Goal: Navigation & Orientation: Understand site structure

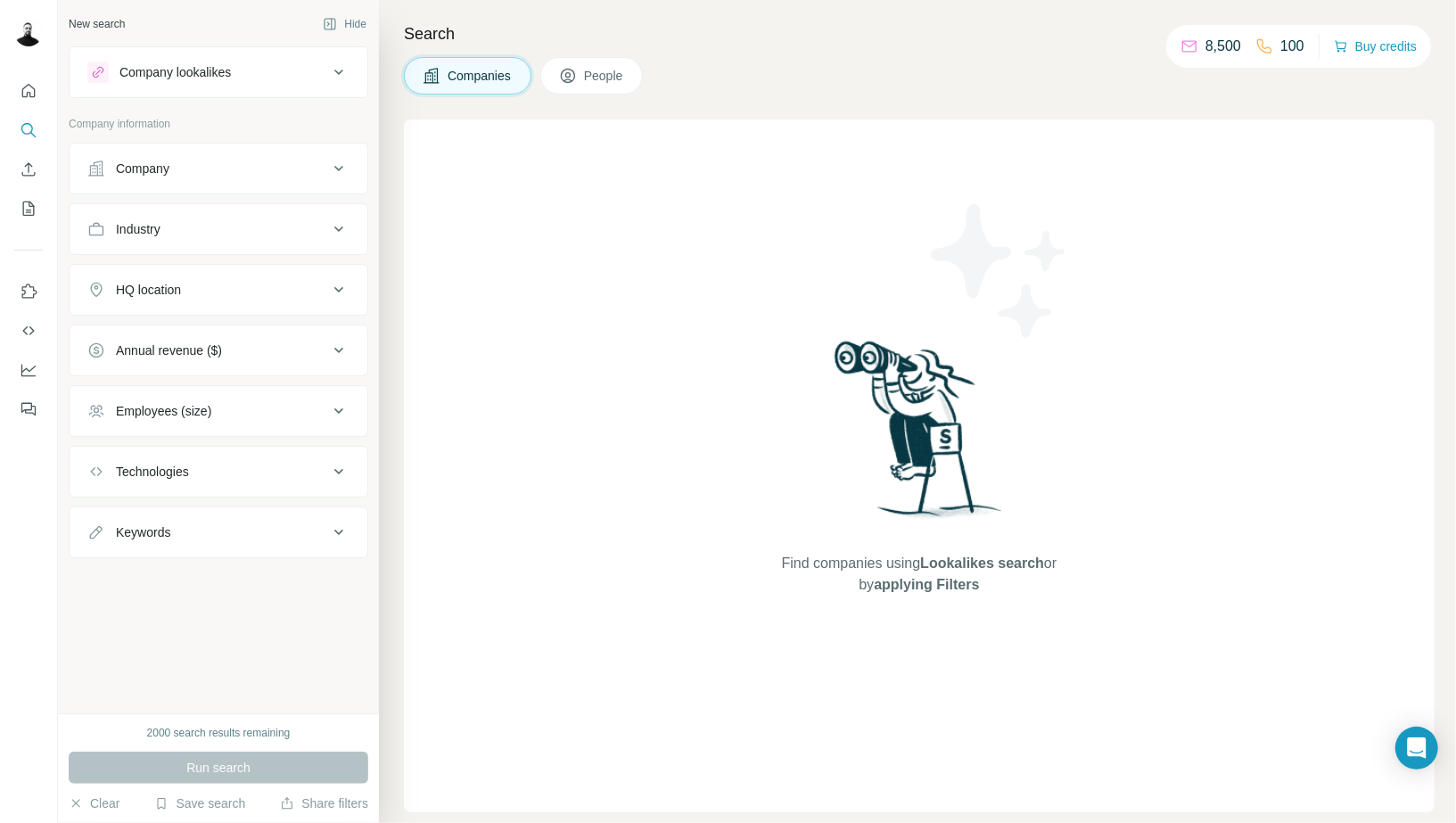
click at [245, 53] on button "Company lookalikes" at bounding box center [219, 72] width 297 height 43
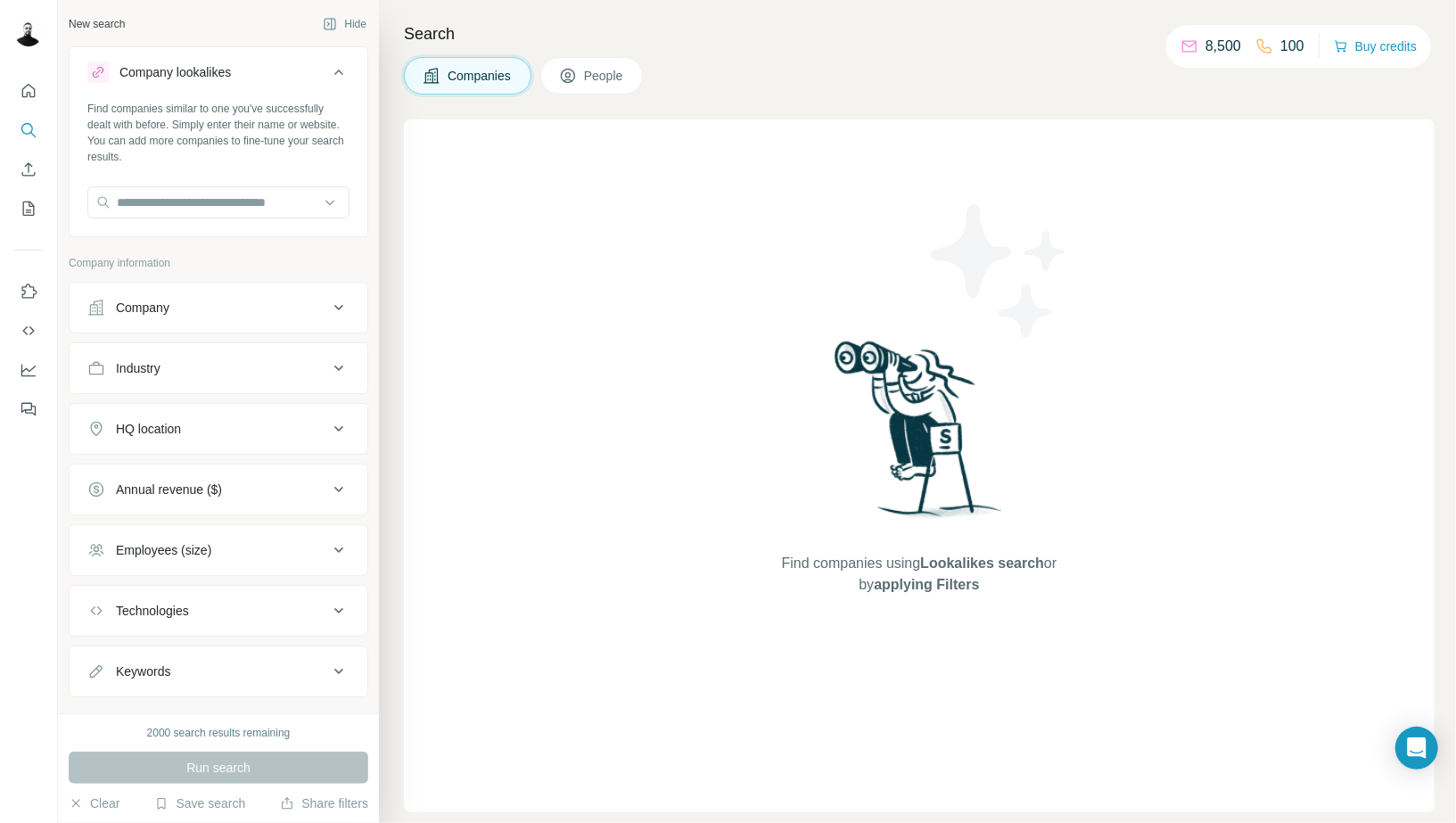
click at [246, 54] on button "Company lookalikes" at bounding box center [219, 75] width 297 height 50
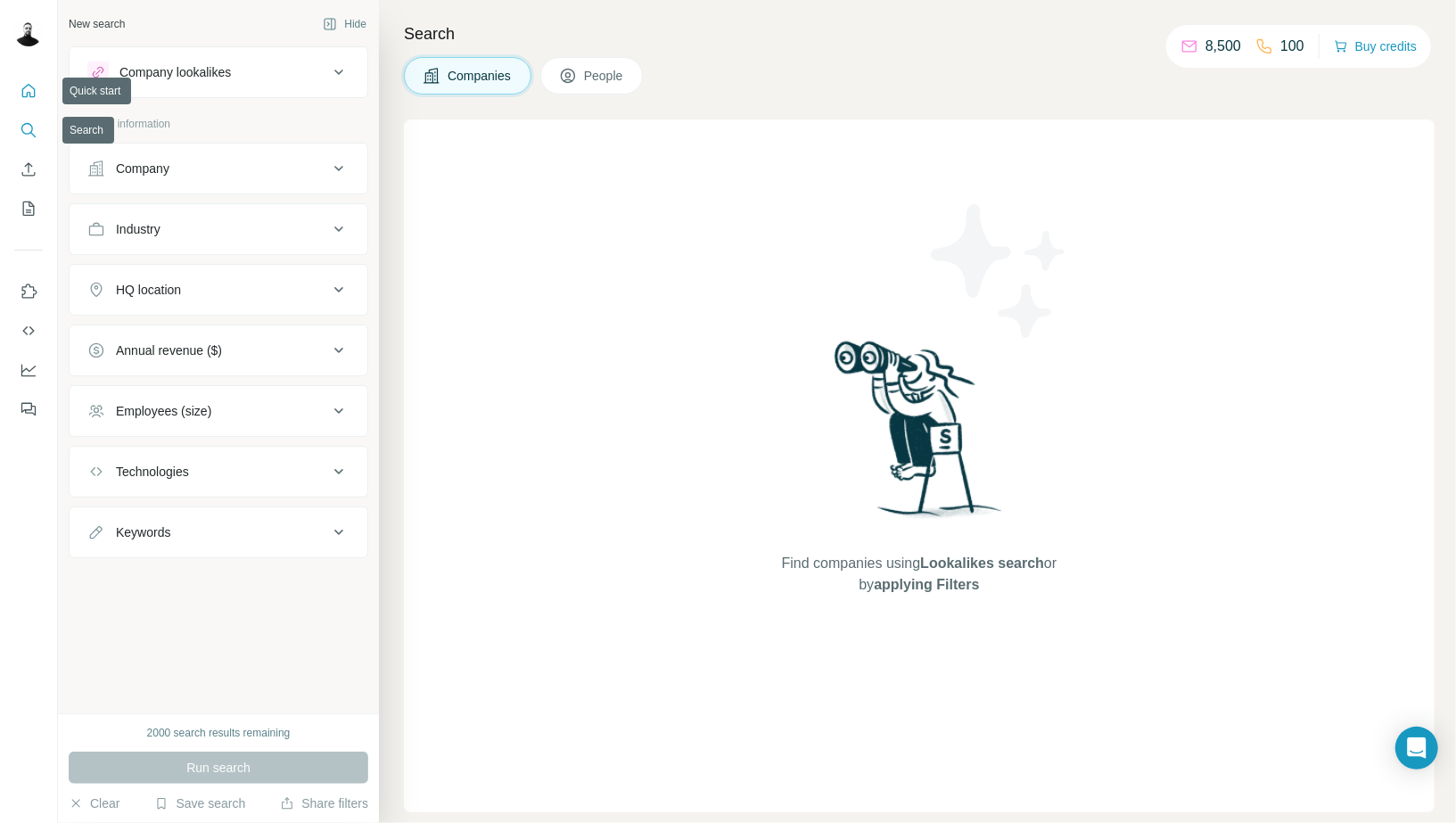
click at [19, 95] on icon "Quick start" at bounding box center [28, 90] width 17 height 17
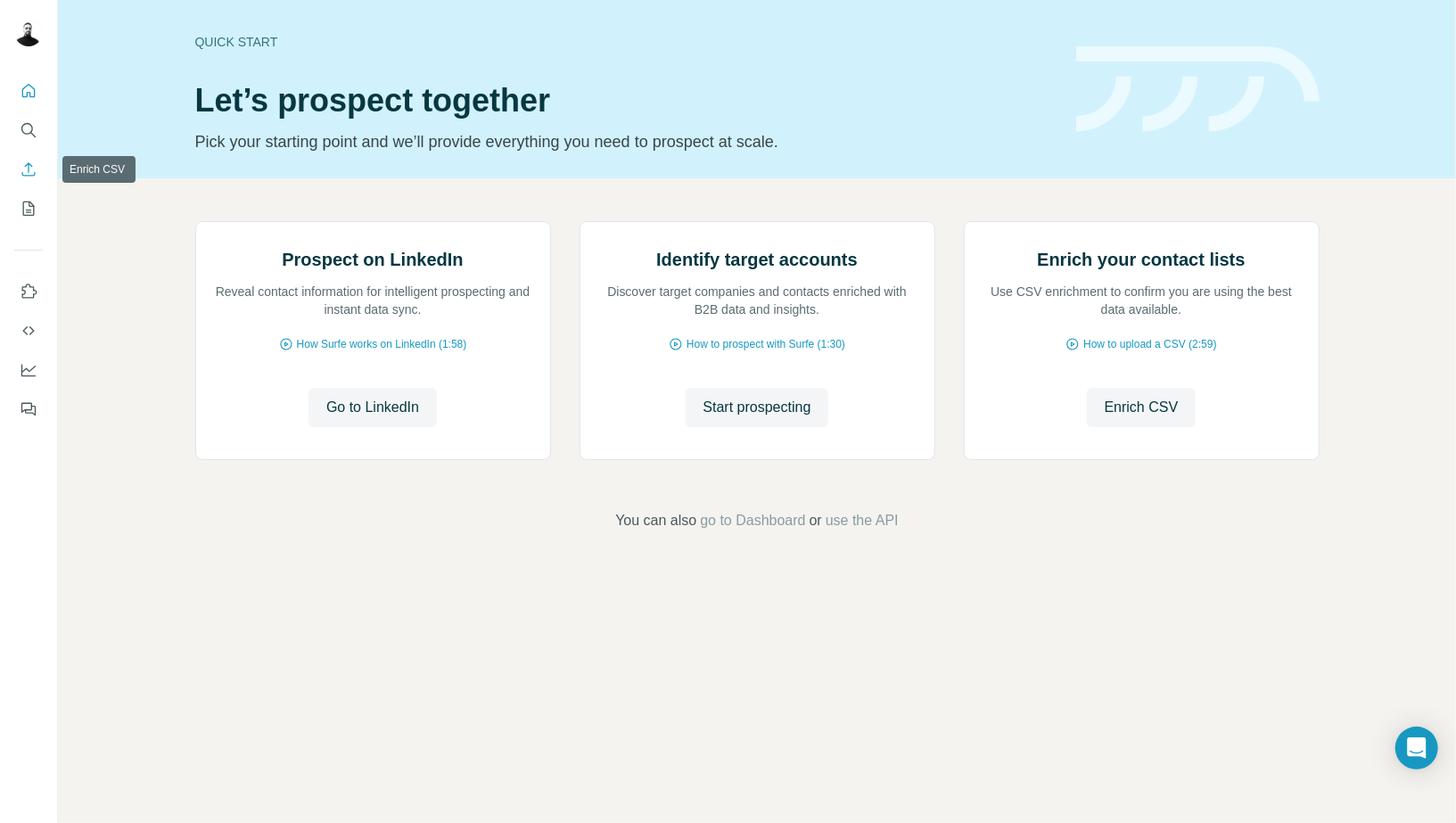
click at [23, 176] on icon "Enrich CSV" at bounding box center [29, 169] width 14 height 14
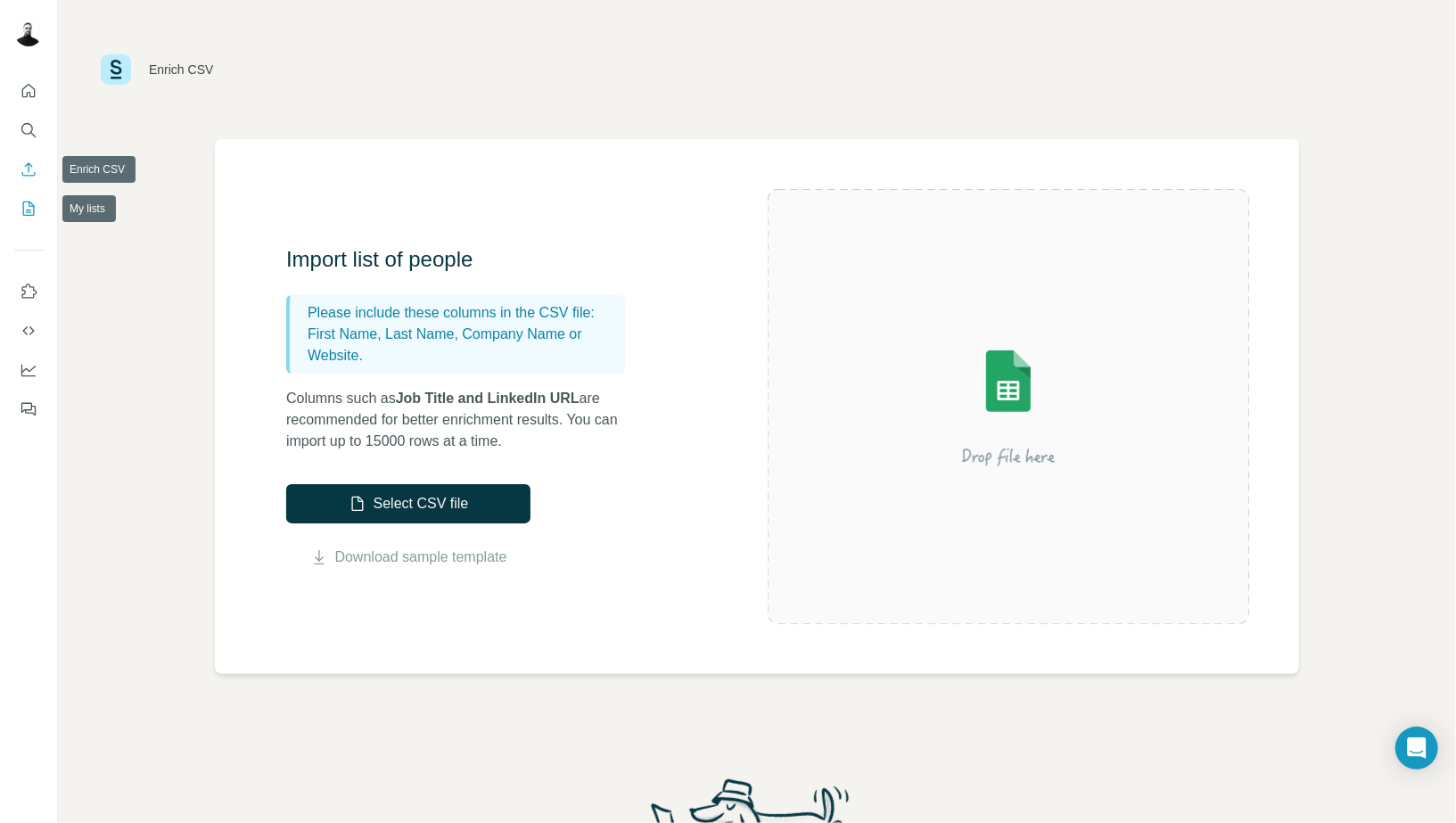
click at [29, 217] on icon "My lists" at bounding box center [28, 208] width 17 height 17
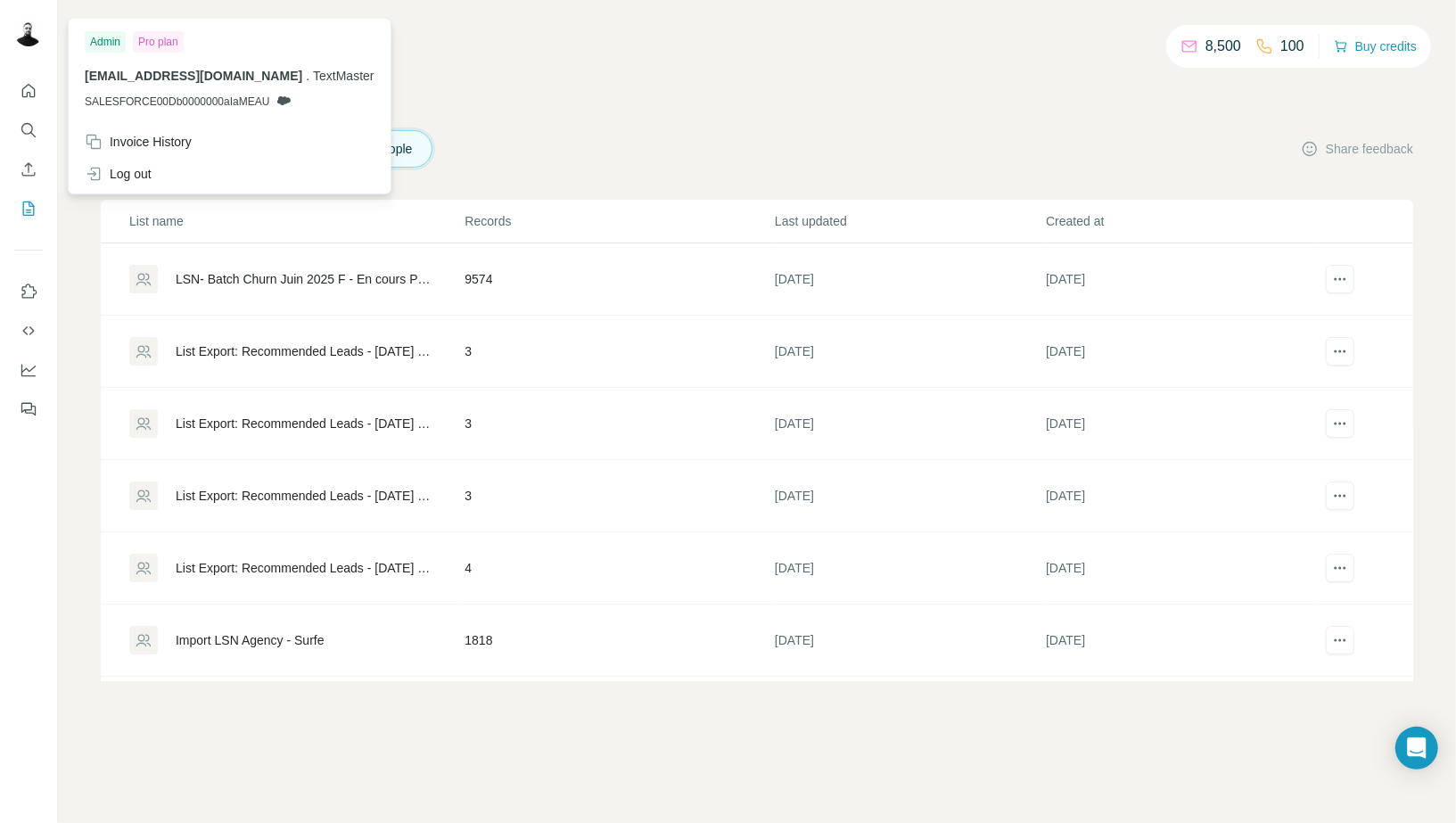
click at [28, 35] on img at bounding box center [28, 31] width 28 height 28
click at [45, 91] on div at bounding box center [28, 244] width 57 height 360
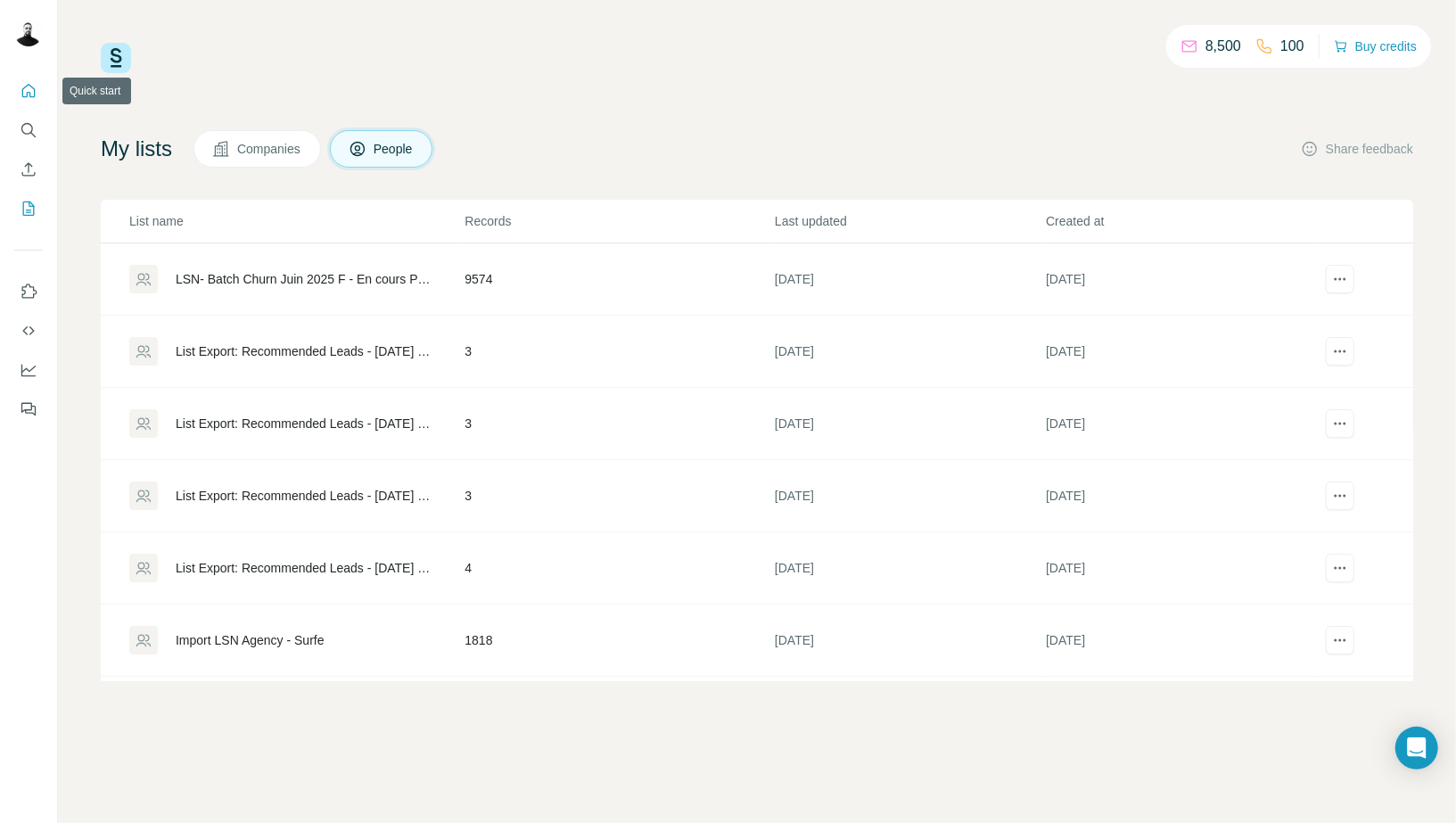
click at [37, 91] on icon "Quick start" at bounding box center [28, 90] width 17 height 17
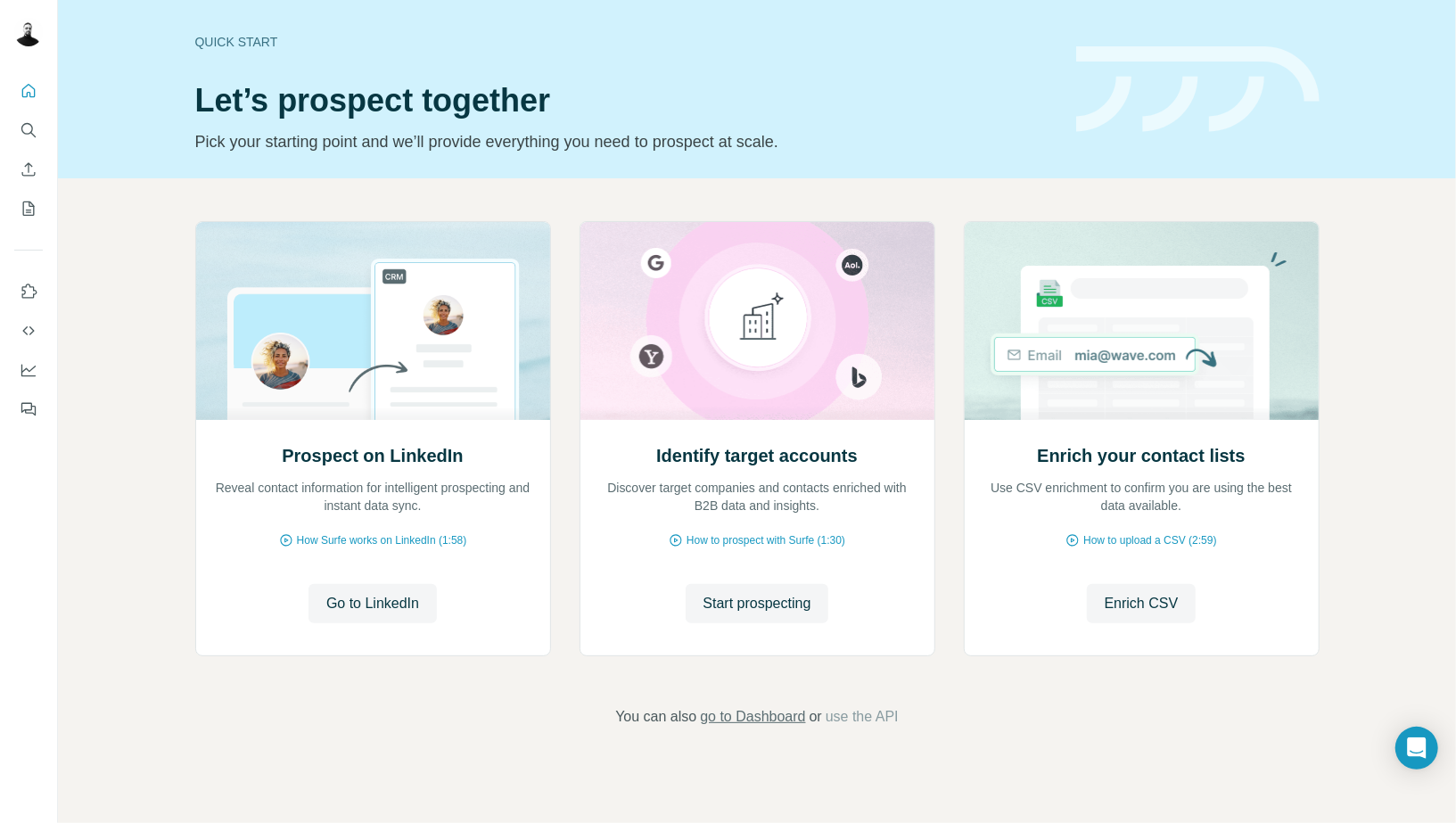
click at [733, 713] on span "go to Dashboard" at bounding box center [752, 716] width 105 height 21
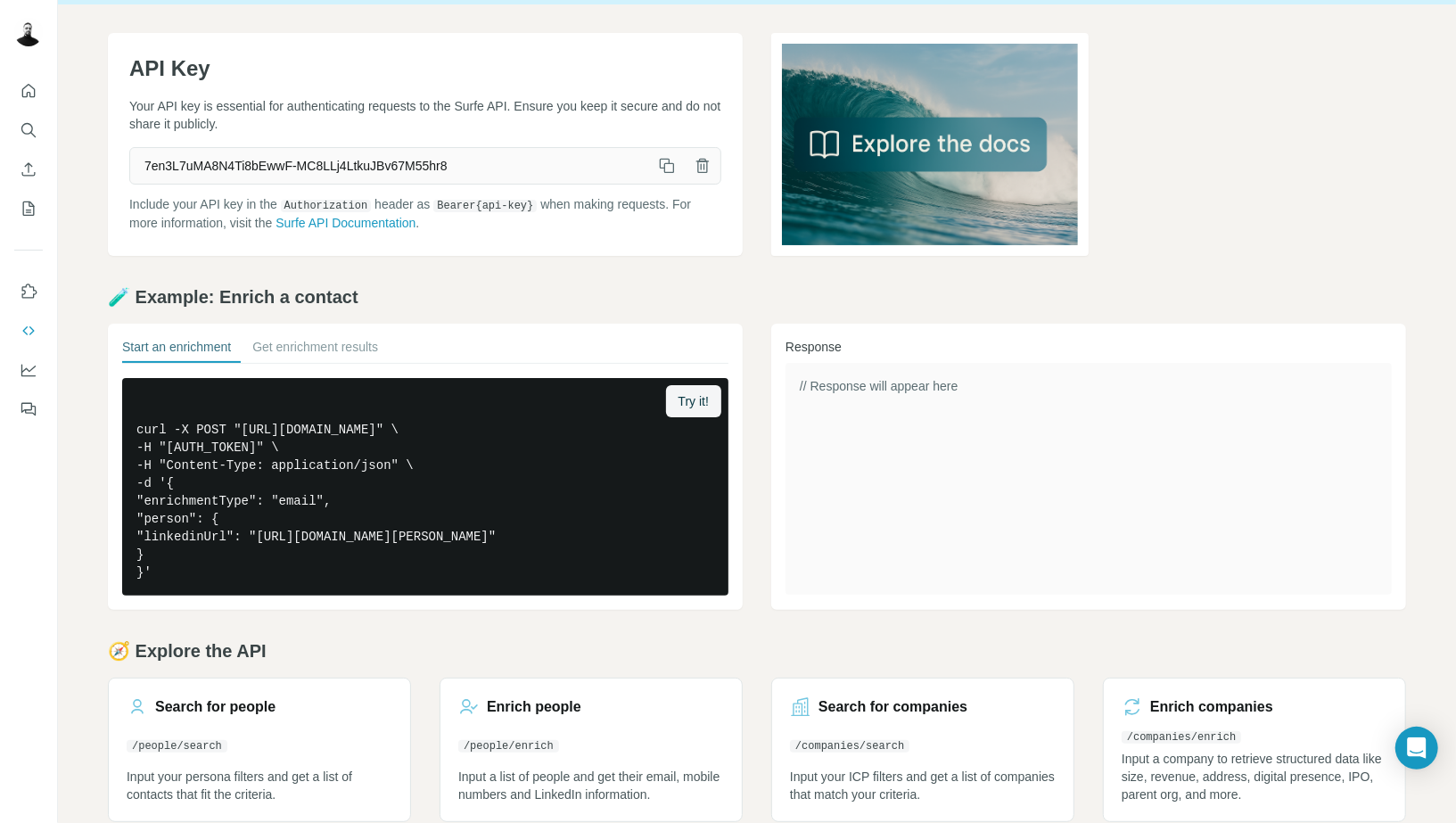
scroll to position [92, 0]
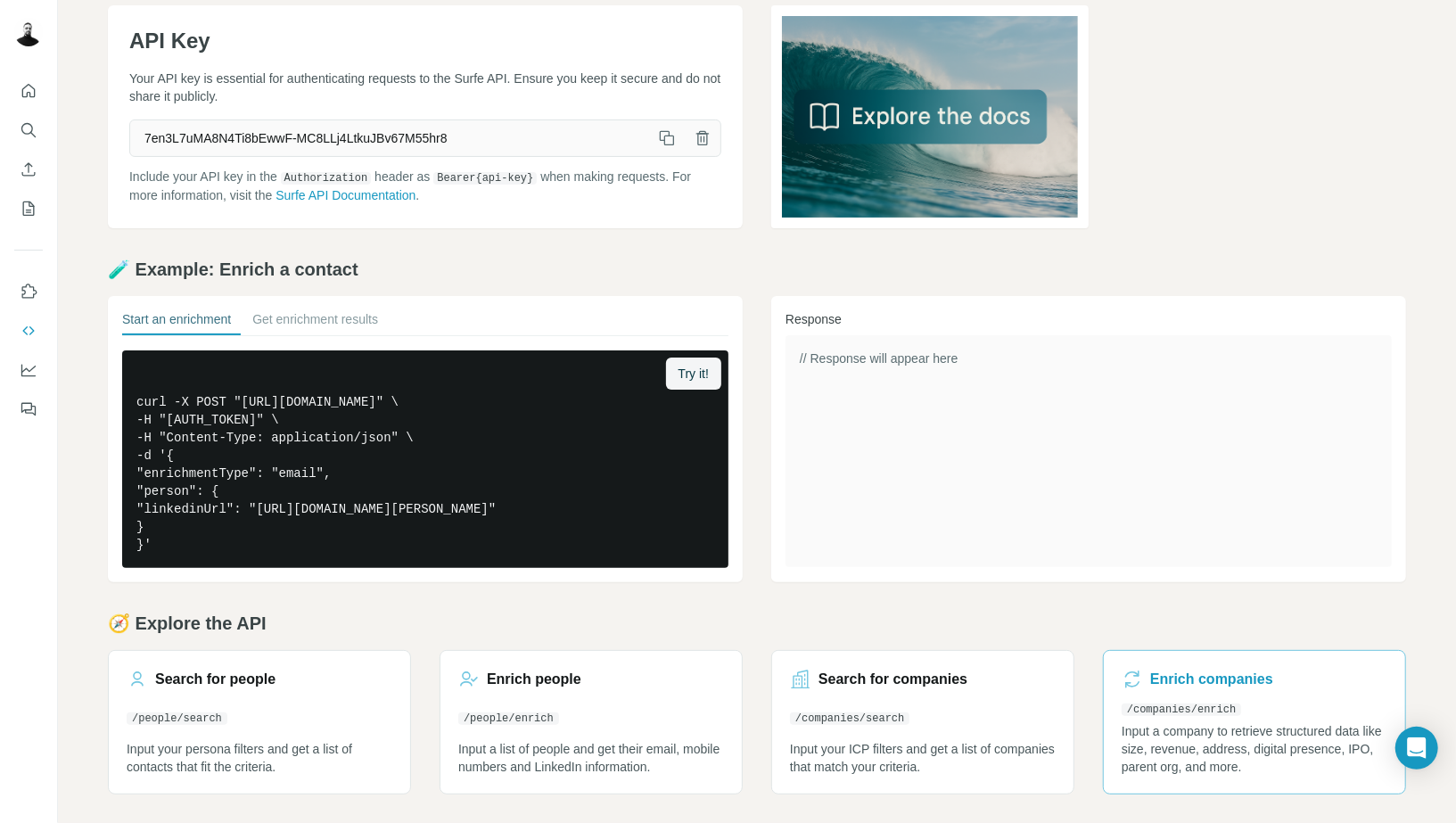
click at [1220, 680] on h3 "Enrich companies" at bounding box center [1211, 679] width 123 height 21
